Goal: Navigation & Orientation: Find specific page/section

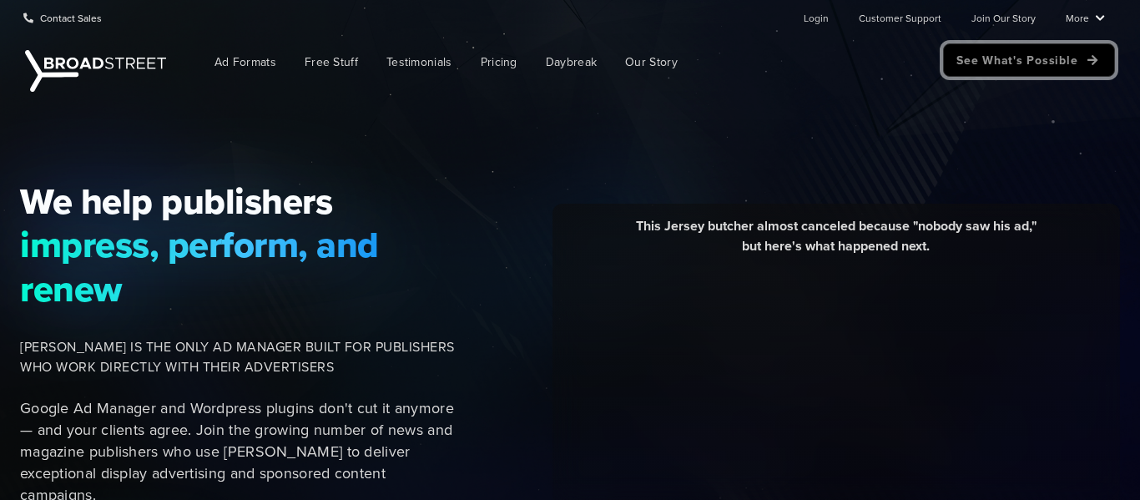
click at [1062, 63] on link "See What's Possible" at bounding box center [1029, 59] width 172 height 33
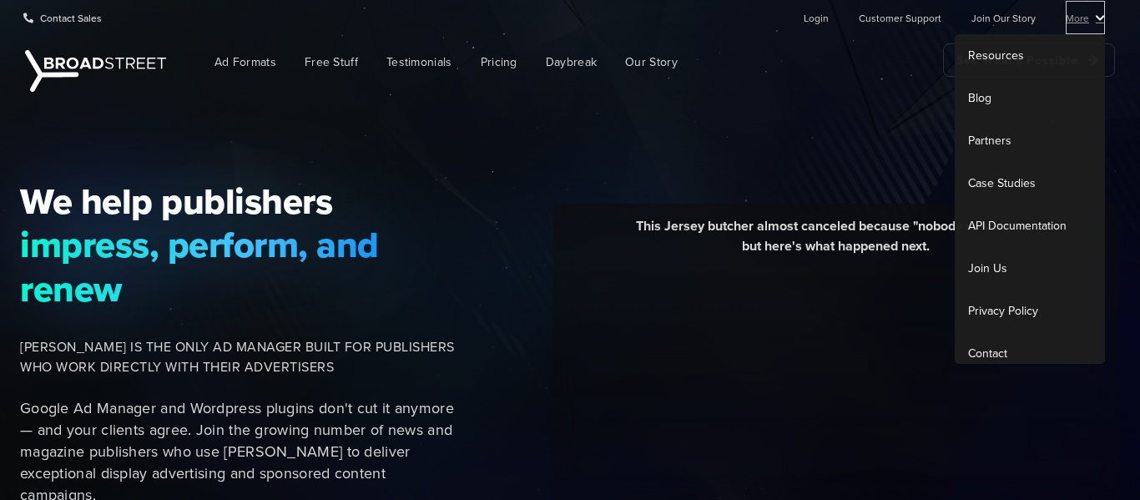
click at [1098, 18] on link "More" at bounding box center [1085, 17] width 39 height 33
click at [999, 50] on link "Resources" at bounding box center [1030, 55] width 150 height 43
